Goal: Information Seeking & Learning: Learn about a topic

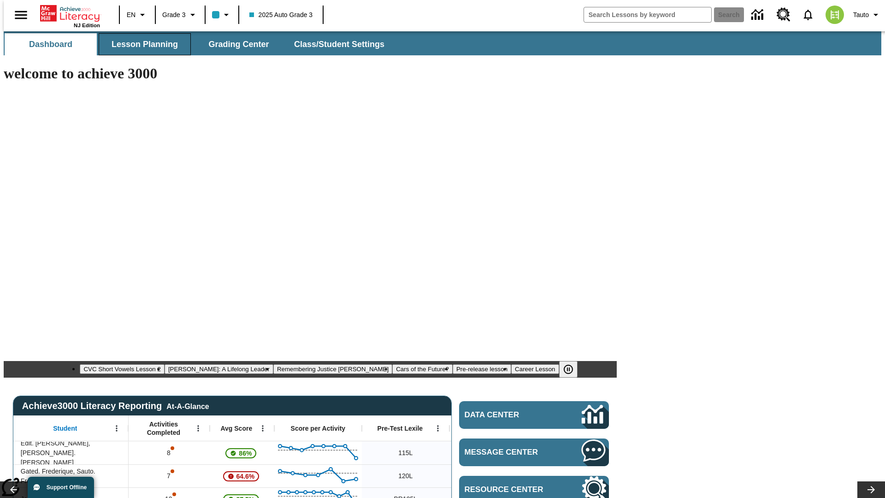
click at [141, 44] on span "Lesson Planning" at bounding box center [144, 44] width 66 height 11
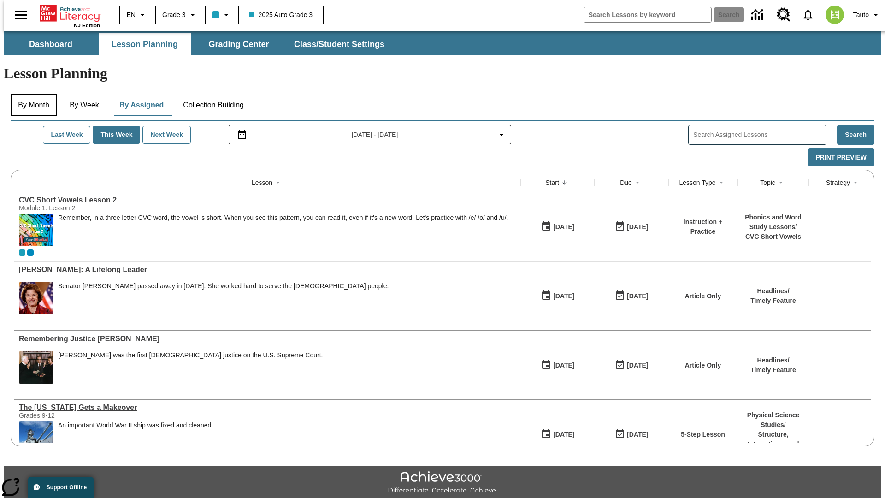
click at [31, 94] on button "By Month" at bounding box center [34, 105] width 46 height 22
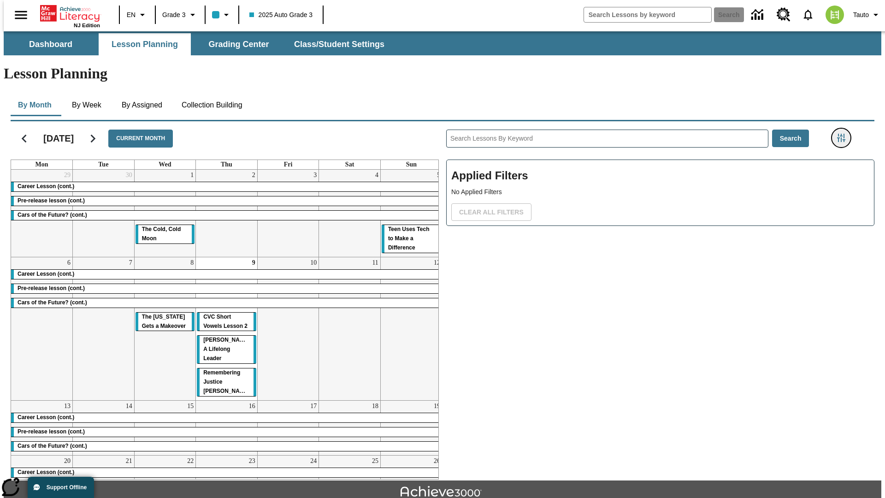
click at [844, 134] on icon "Filters Side menu" at bounding box center [841, 138] width 8 height 8
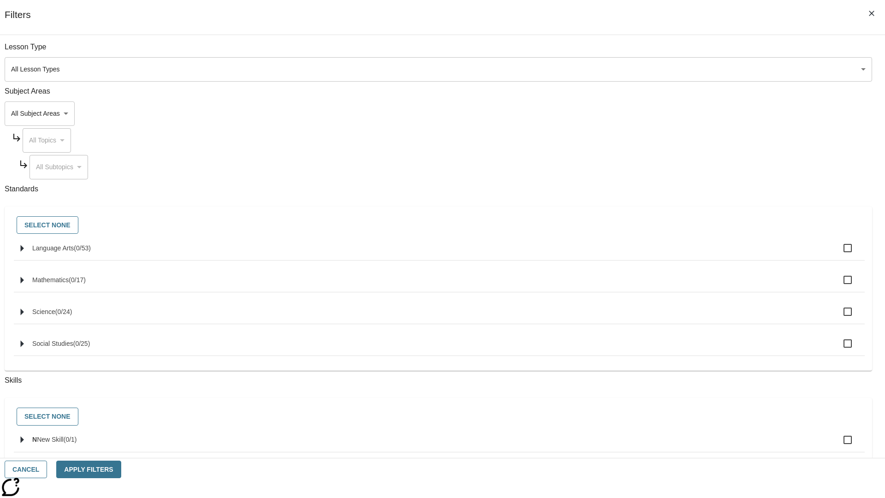
click at [663, 113] on body "Skip to main content [GEOGRAPHIC_DATA] Edition EN Grade 3 2025 Auto Grade 3 Sea…" at bounding box center [442, 285] width 877 height 508
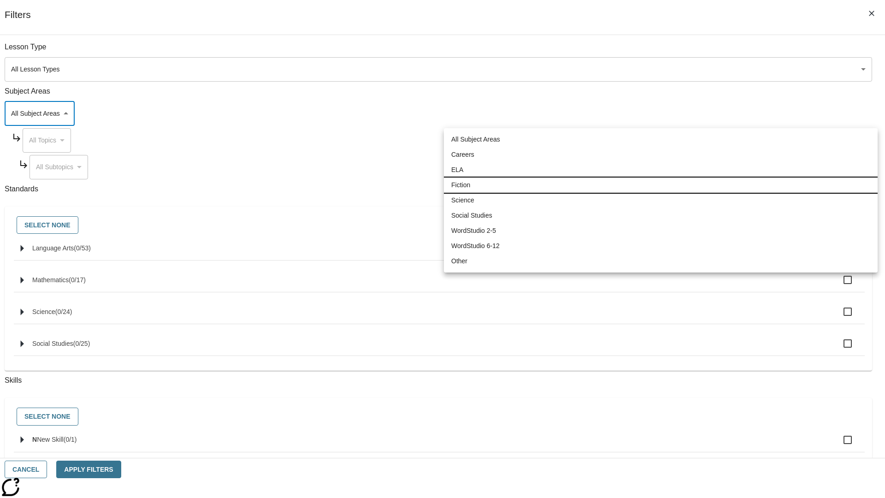
click at [660, 185] on li "Fiction" at bounding box center [661, 184] width 434 height 15
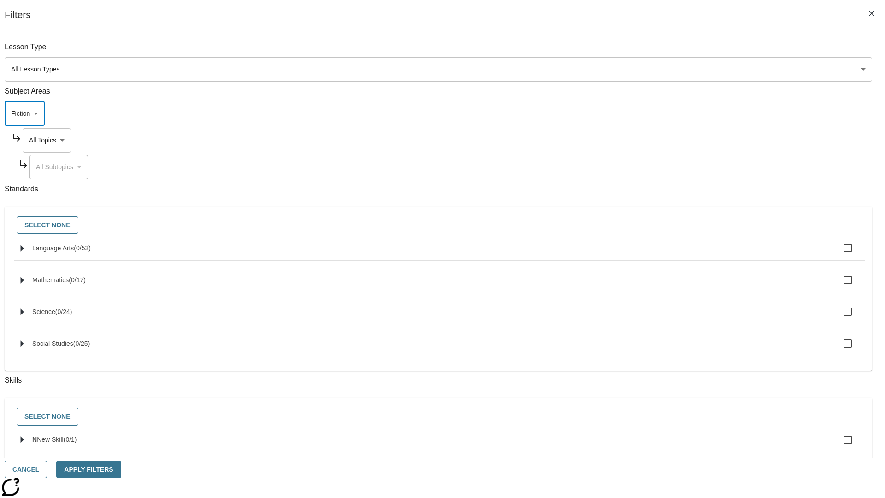
type input "4"
click at [672, 140] on body "Skip to main content [GEOGRAPHIC_DATA] Edition EN Grade 3 2025 Auto Grade 3 Sea…" at bounding box center [442, 285] width 877 height 508
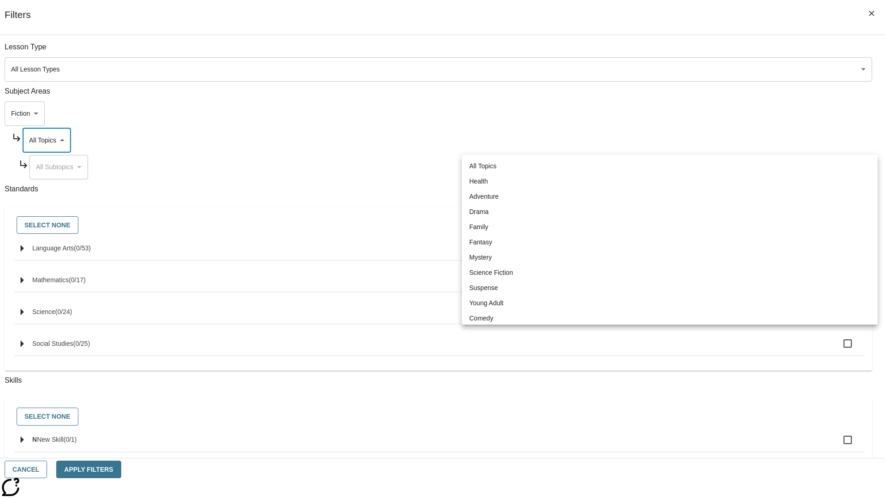
scroll to position [0, 0]
